Goal: Obtain resource: Download file/media

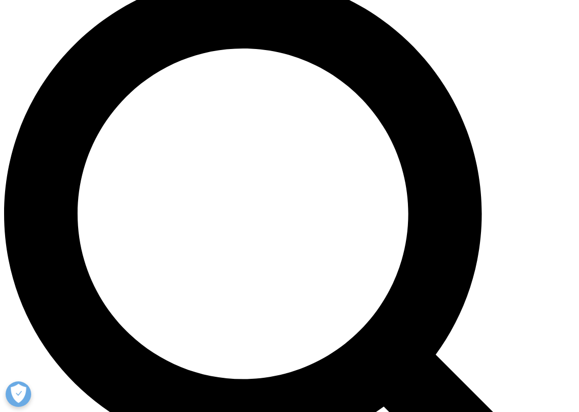
scroll to position [1149, 548]
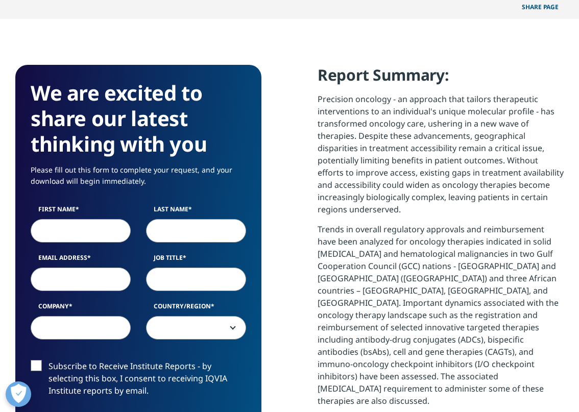
click at [83, 205] on label "First Name" at bounding box center [81, 212] width 100 height 14
click at [83, 219] on input "First Name" at bounding box center [81, 230] width 100 height 23
click at [86, 219] on input "First Name" at bounding box center [81, 230] width 100 height 23
type input "Yvonne"
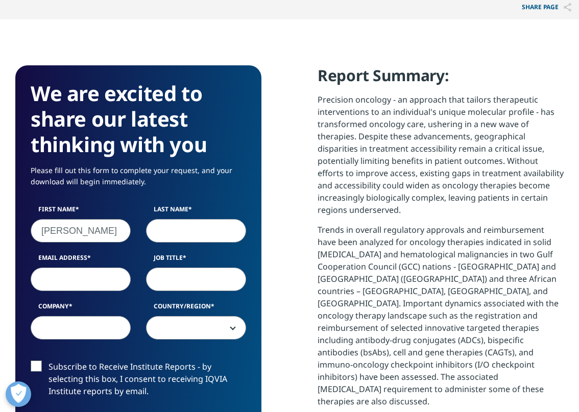
type input "Comeau"
type input "ycomeau103@gmail.com"
select select "[GEOGRAPHIC_DATA]"
drag, startPoint x: 90, startPoint y: 264, endPoint x: 98, endPoint y: 262, distance: 8.4
click at [90, 267] on input "ycomeau103@gmail.com" at bounding box center [81, 278] width 100 height 23
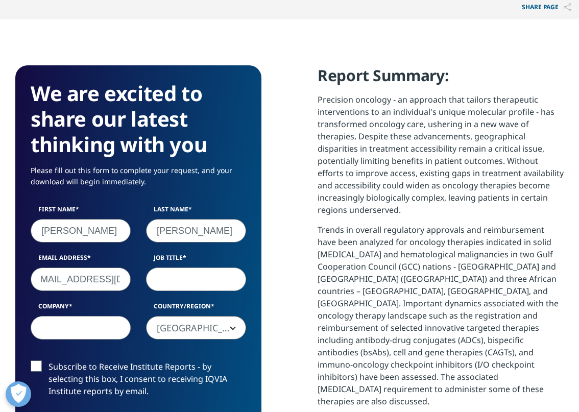
scroll to position [0, 15]
type input "ycomeau@zrgpartners.com"
click at [215, 267] on input "Job Title" at bounding box center [196, 278] width 100 height 23
type input "Sr Knowledge Manager"
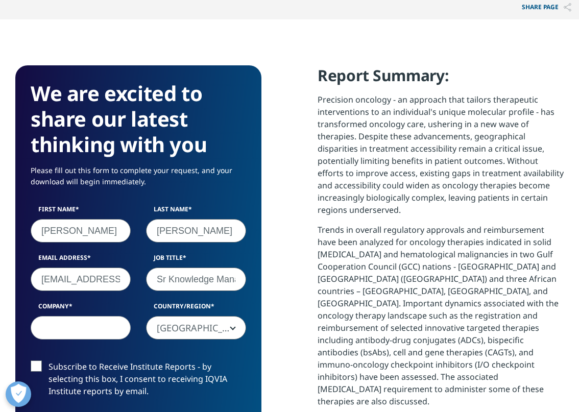
click at [68, 316] on input "Company" at bounding box center [81, 327] width 100 height 23
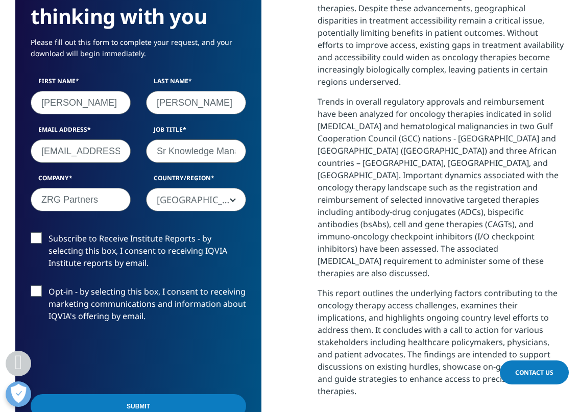
scroll to position [766, 0]
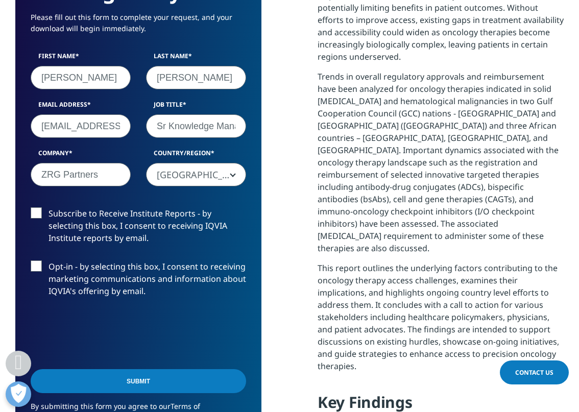
type input "ZRG Partners"
click at [164, 369] on input "Submit" at bounding box center [138, 381] width 215 height 24
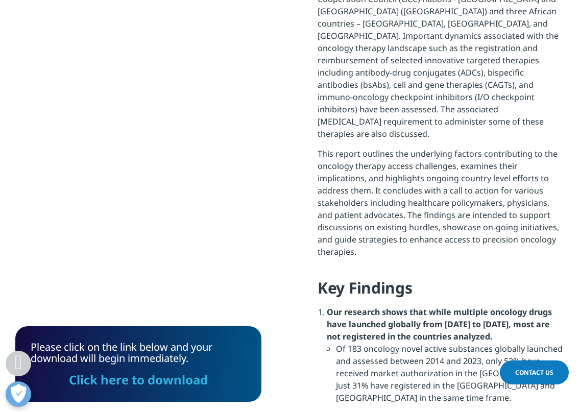
scroll to position [76, 246]
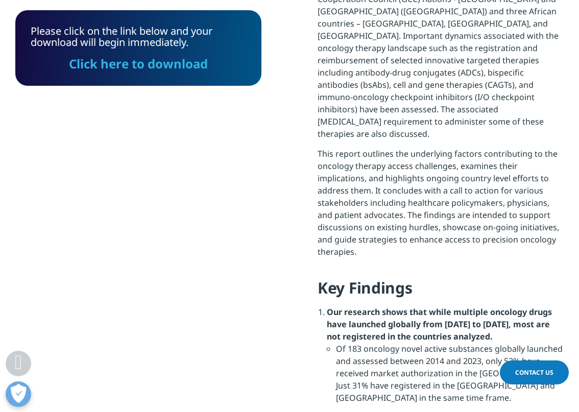
click at [156, 66] on link "Click here to download" at bounding box center [138, 63] width 139 height 17
